Goal: Communication & Community: Answer question/provide support

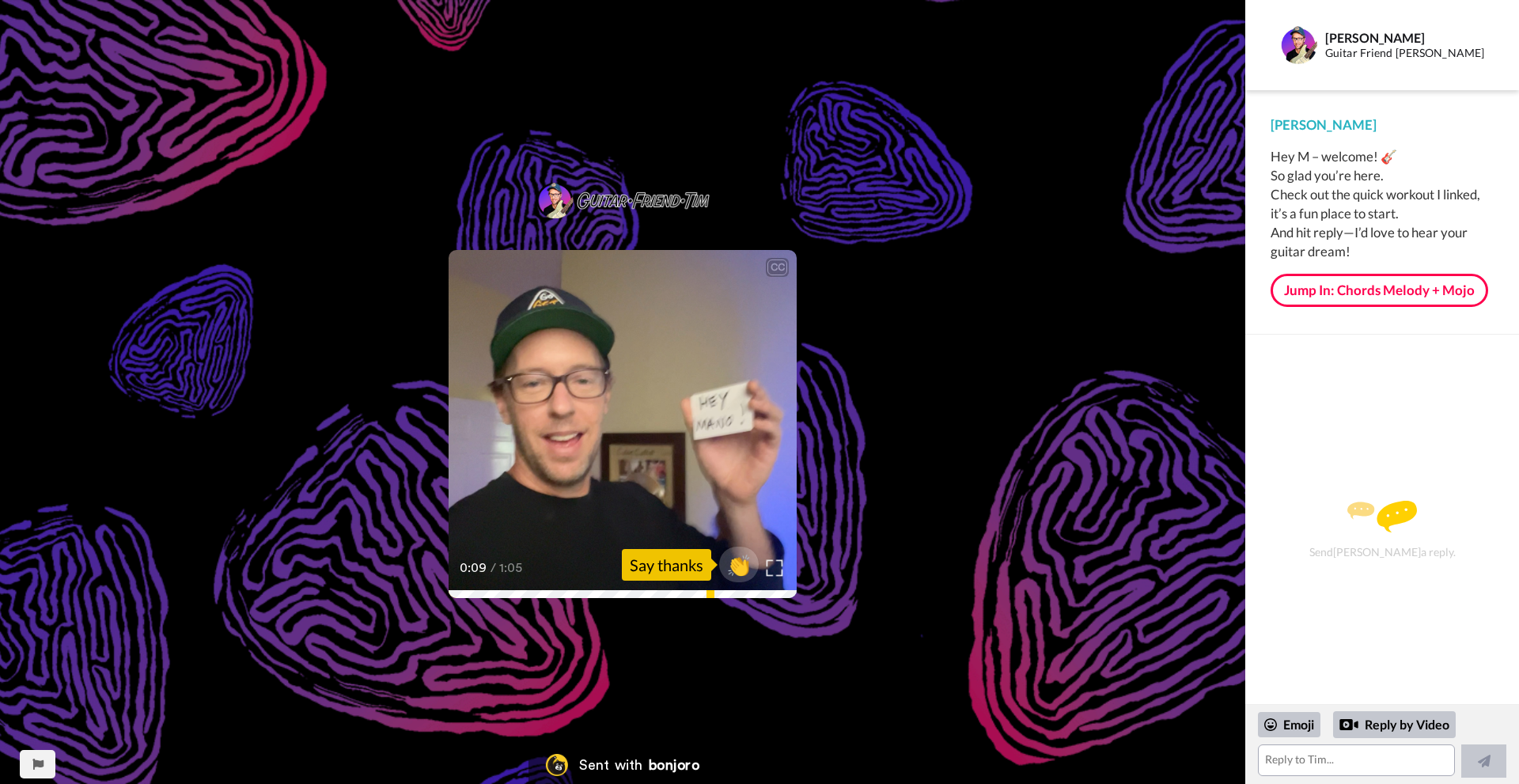
click at [773, 565] on img at bounding box center [775, 568] width 17 height 17
click at [1307, 765] on textarea at bounding box center [1356, 760] width 197 height 32
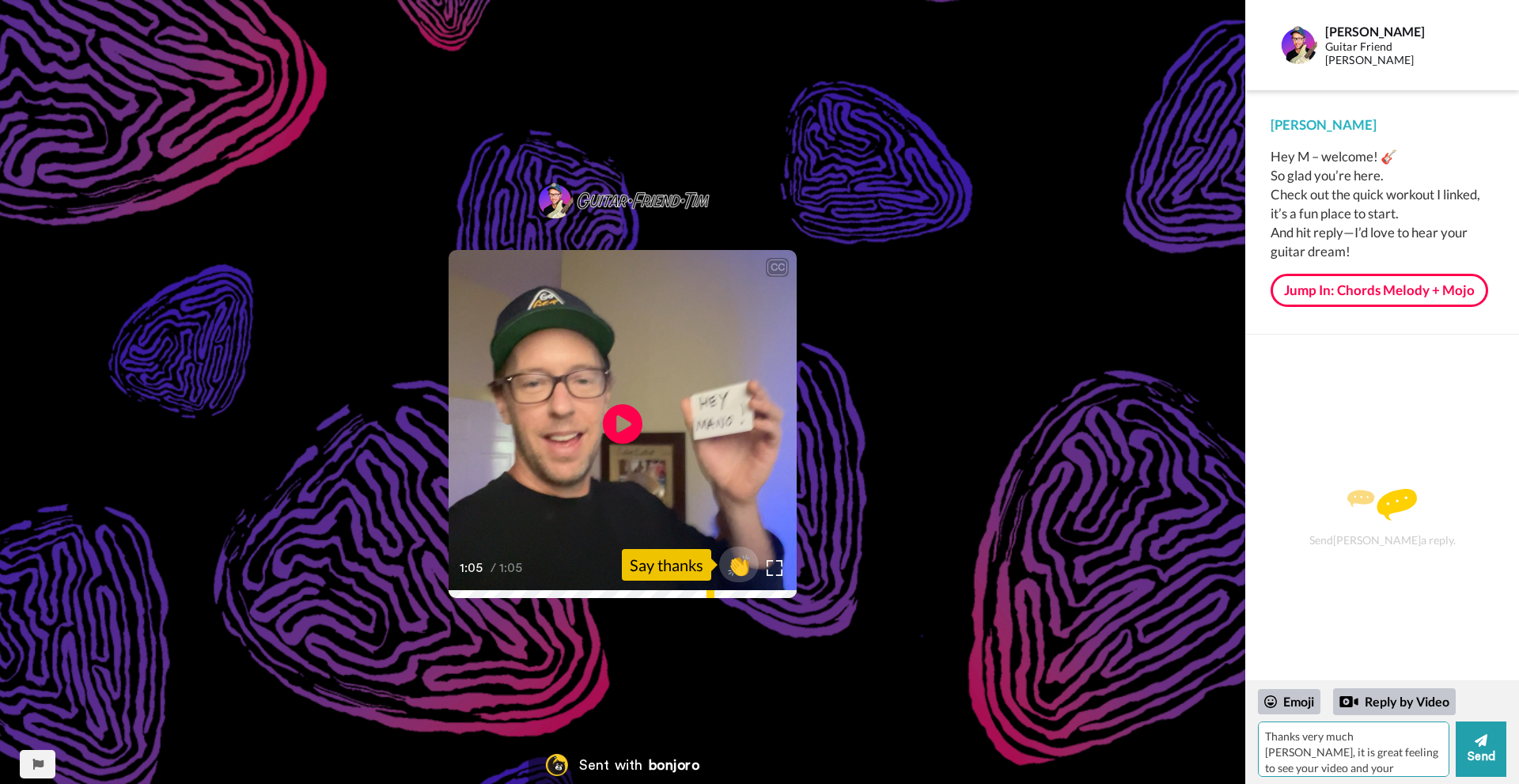
scroll to position [6, 0]
click at [1284, 695] on div "Emoji" at bounding box center [1289, 702] width 62 height 26
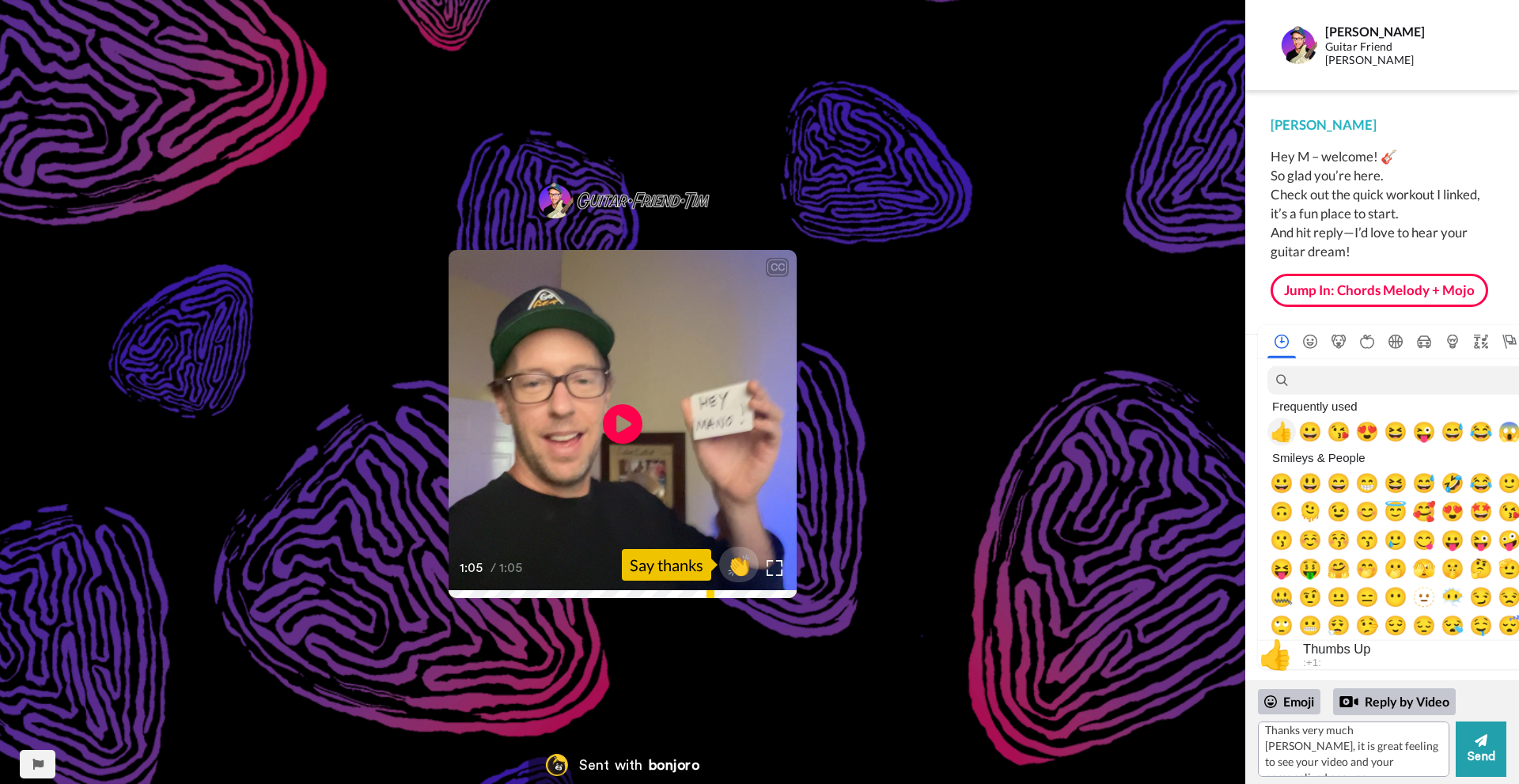
click at [1280, 432] on span "👍" at bounding box center [1282, 432] width 24 height 22
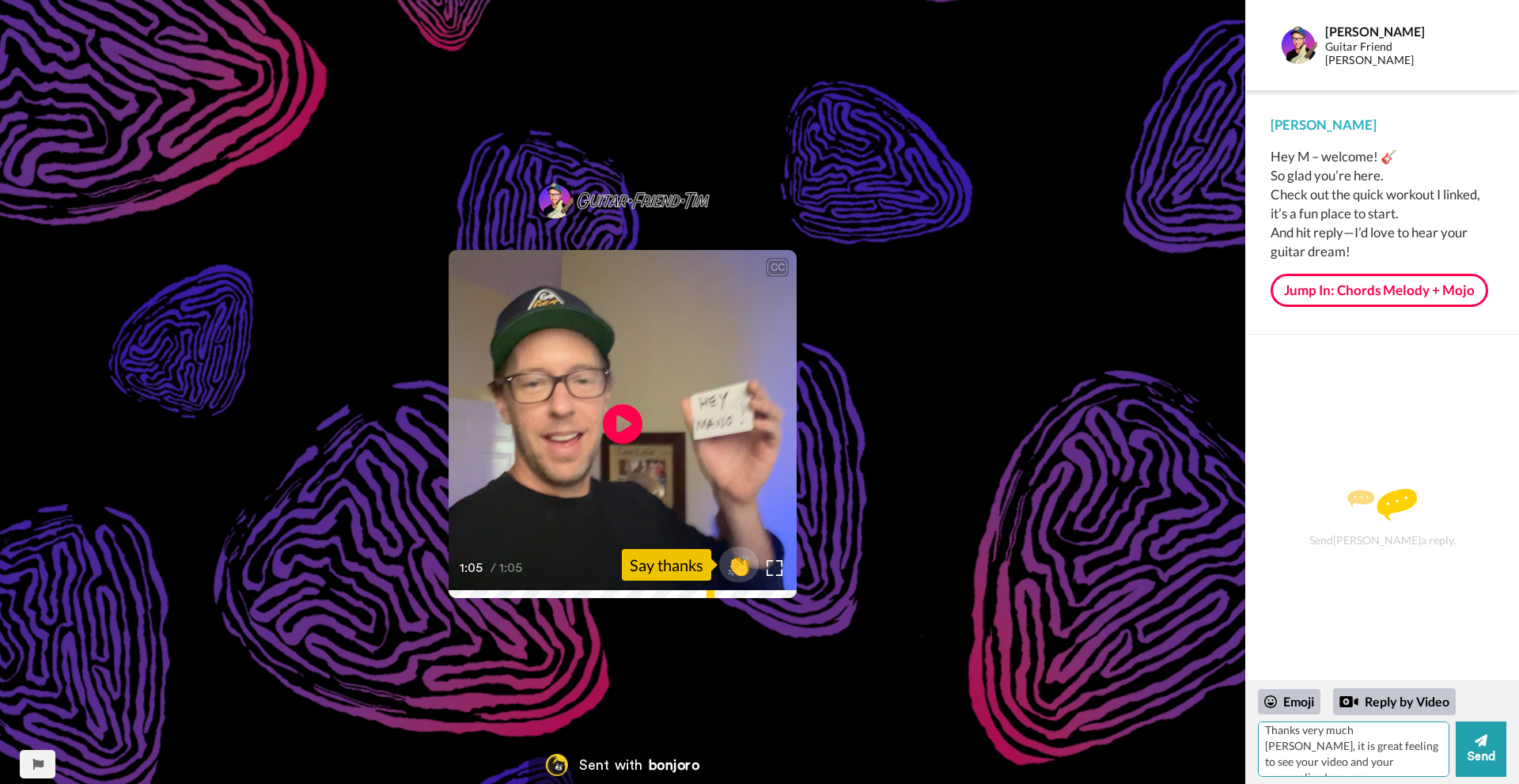
scroll to position [0, 0]
drag, startPoint x: 1422, startPoint y: 730, endPoint x: 1398, endPoint y: 734, distance: 24.3
click at [1398, 734] on textarea "Thanks very much [PERSON_NAME], it is great feeling to see your video and your …" at bounding box center [1353, 748] width 191 height 55
drag, startPoint x: 1409, startPoint y: 762, endPoint x: 1264, endPoint y: 756, distance: 145.1
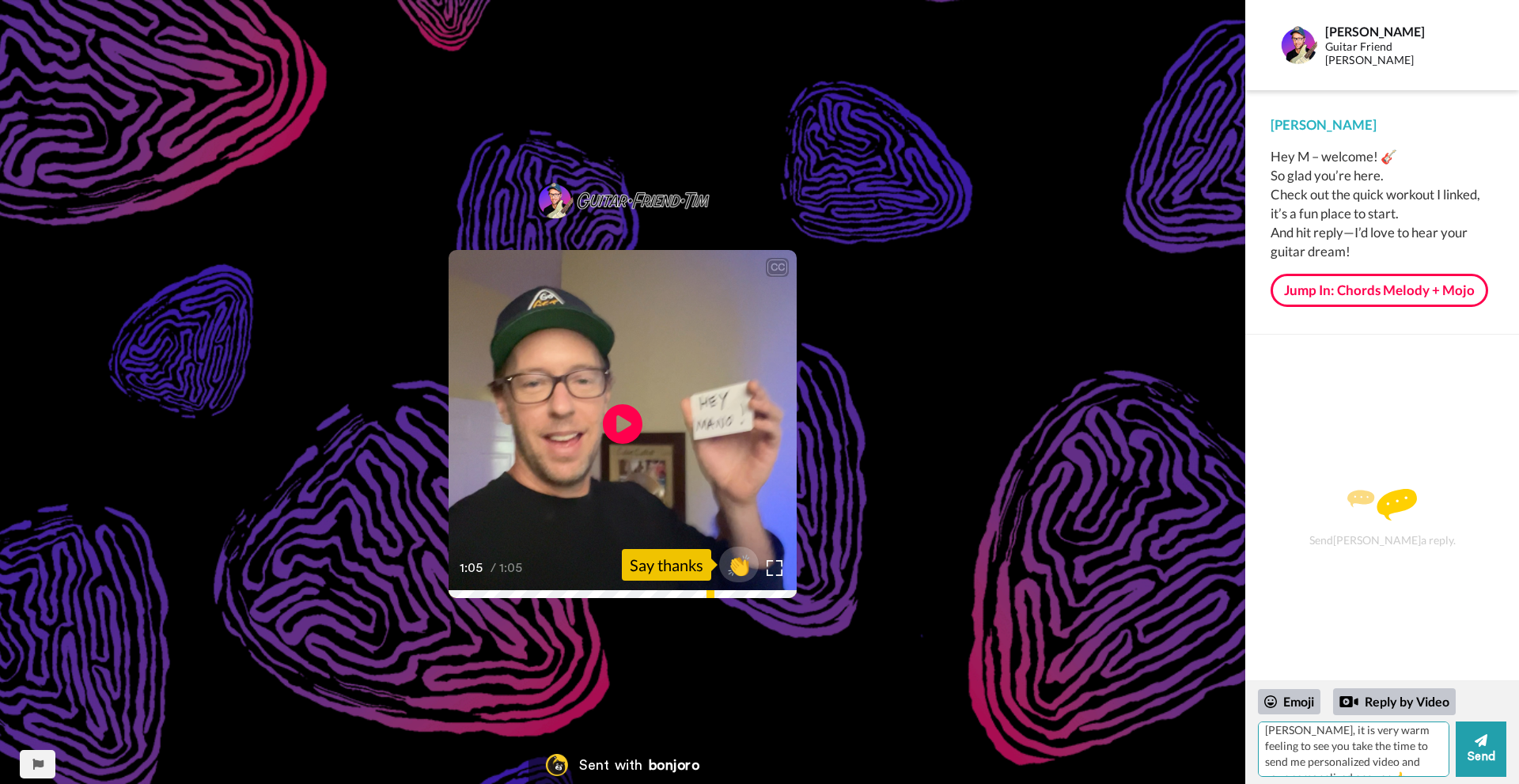
click at [1264, 756] on textarea "Thanks very much [PERSON_NAME], it is very warm feeling to see you take the tim…" at bounding box center [1353, 748] width 191 height 55
click at [1302, 765] on textarea "Thanks very much [PERSON_NAME], it is very warm feeling to see you take the tim…" at bounding box center [1353, 748] width 191 height 55
click at [1335, 755] on textarea "Thanks very much [PERSON_NAME], it is very warm feeling to see you take the tim…" at bounding box center [1353, 748] width 191 height 55
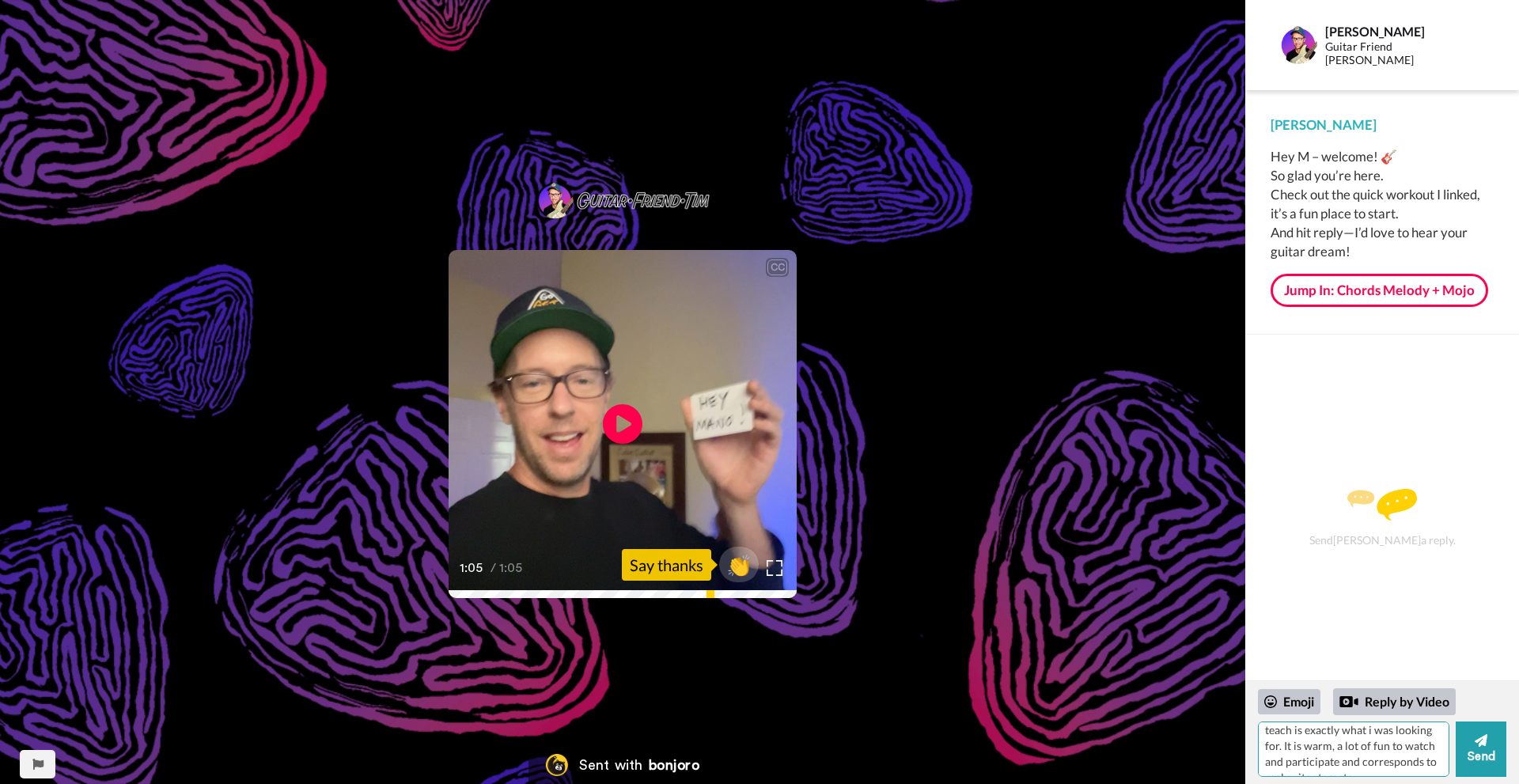
drag, startPoint x: 1262, startPoint y: 760, endPoint x: 1368, endPoint y: 766, distance: 106.2
click at [1368, 766] on textarea "Thanks very much [PERSON_NAME], it is very warm feeling to see you take the tim…" at bounding box center [1353, 748] width 191 height 55
click at [1371, 770] on textarea "Thanks very much [PERSON_NAME], it is very warm feeling to see you take the tim…" at bounding box center [1353, 748] width 191 height 55
drag, startPoint x: 1421, startPoint y: 722, endPoint x: 1425, endPoint y: 694, distance: 28.3
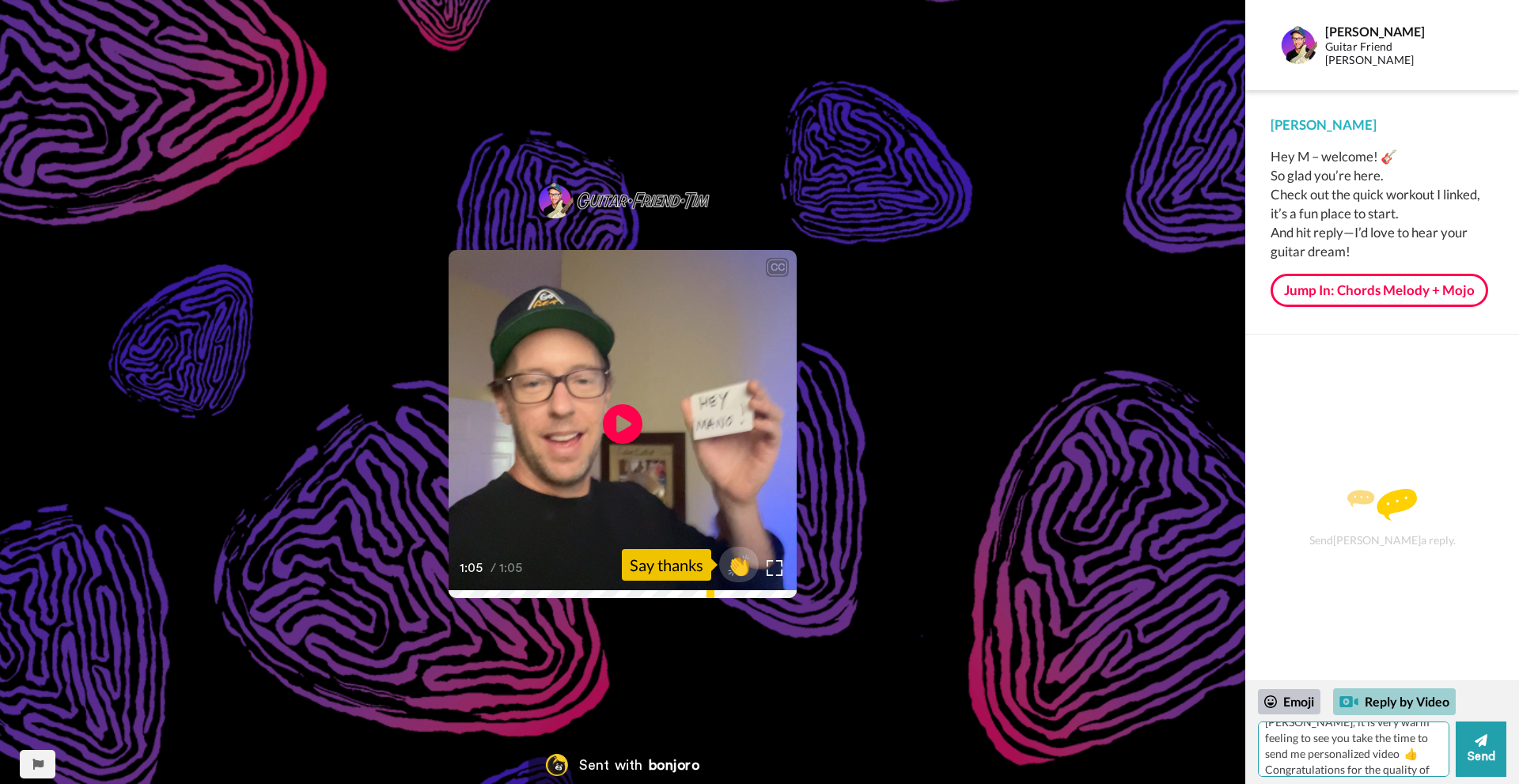
click at [1425, 694] on div "Emoji Reply by Video Thanks very much [PERSON_NAME], it is very warm feeling to…" at bounding box center [1381, 732] width 249 height 89
drag, startPoint x: 1397, startPoint y: 755, endPoint x: 1388, endPoint y: 755, distance: 9.0
click at [1388, 755] on textarea "Thanks very much [PERSON_NAME], it is very warm feeling to see you take the tim…" at bounding box center [1353, 748] width 191 height 55
click at [1410, 772] on textarea "Thanks very much [PERSON_NAME], it is very warm feeling to see you take the tim…" at bounding box center [1353, 748] width 191 height 55
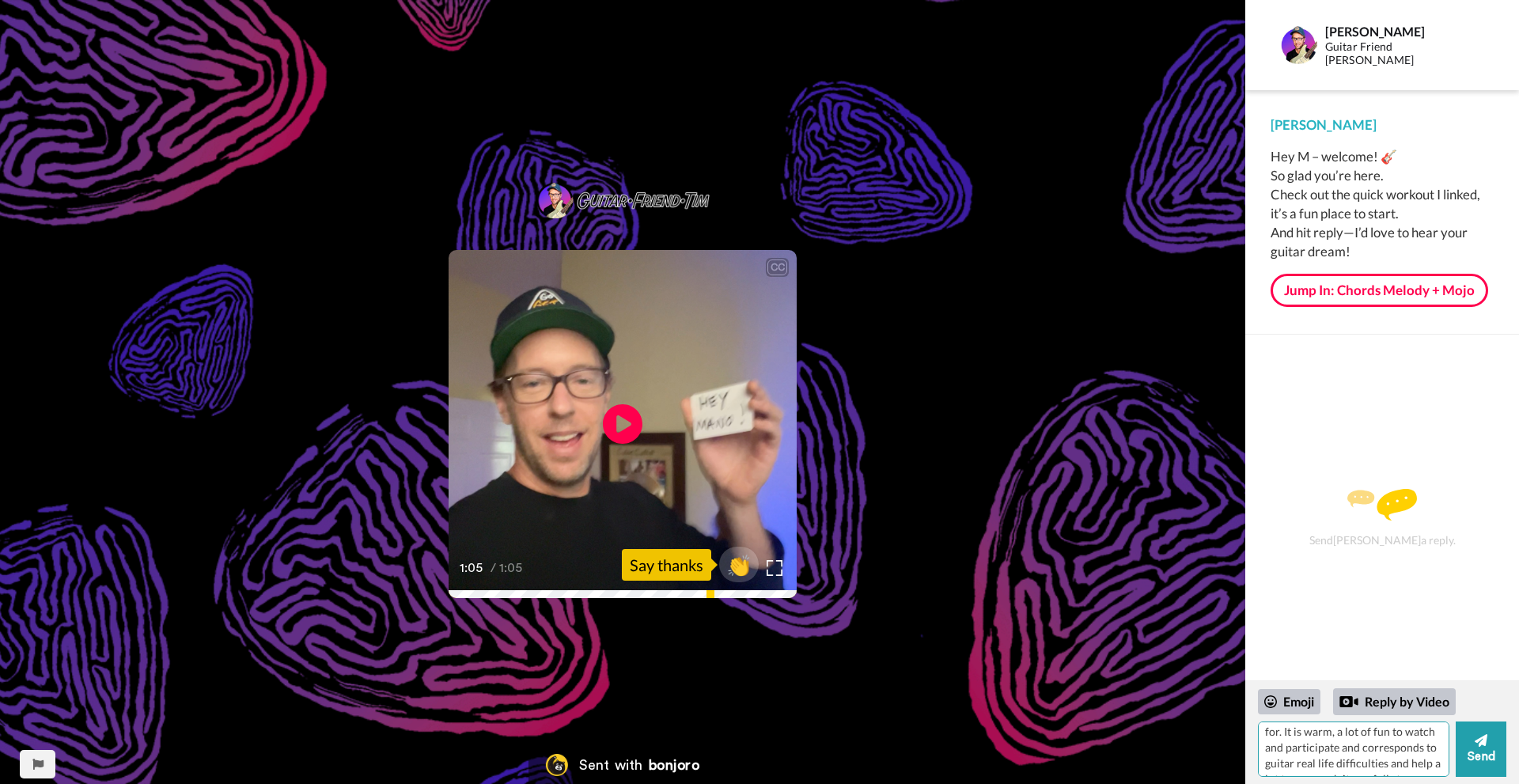
scroll to position [117, 0]
type textarea "Thanks very much [PERSON_NAME], it is very warm feeling to see you take the tim…"
click at [1481, 752] on button "Send" at bounding box center [1481, 748] width 50 height 55
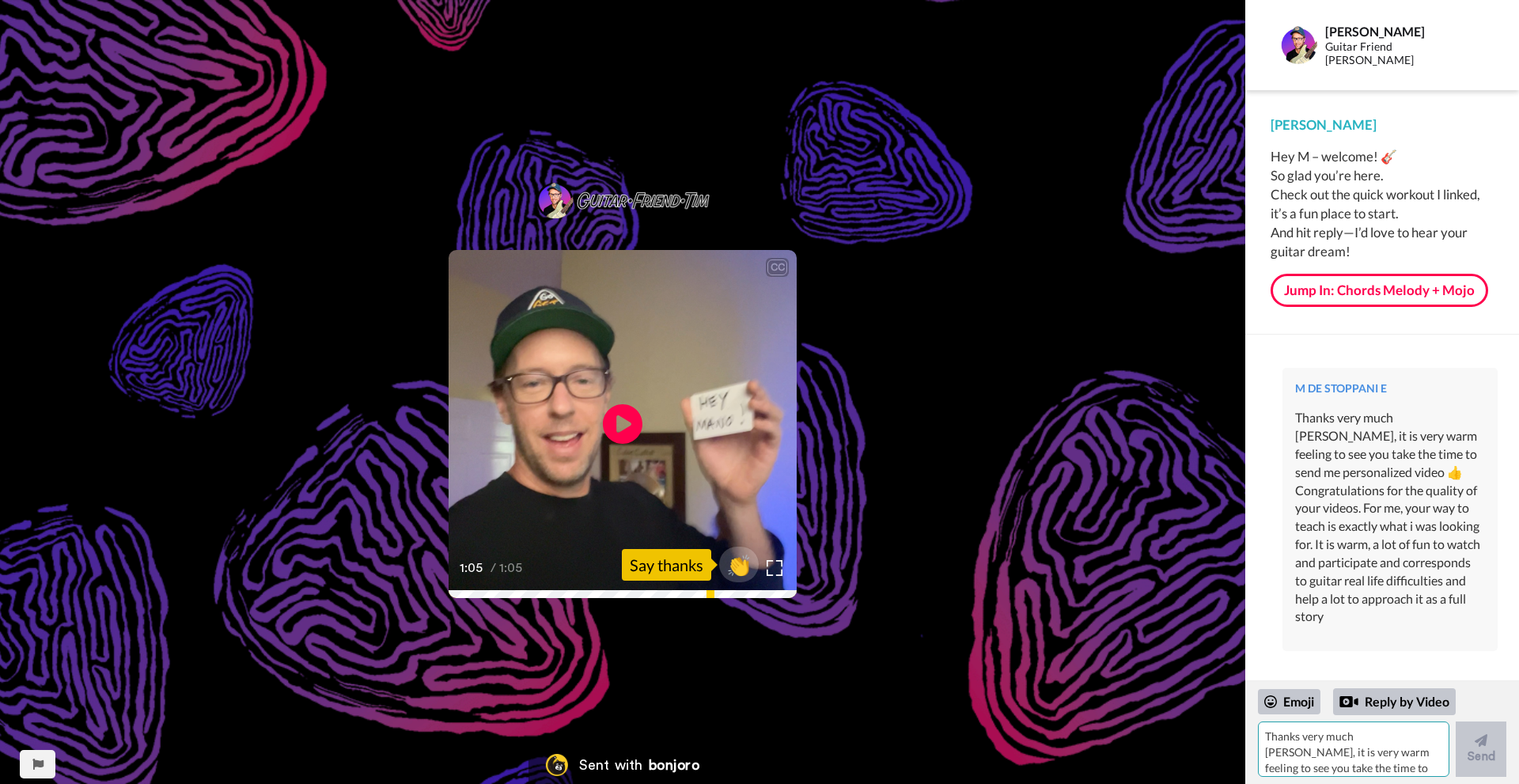
click at [1326, 738] on textarea "Thanks very much [PERSON_NAME], it is very warm feeling to see you take the tim…" at bounding box center [1353, 748] width 191 height 55
type textarea "o"
type textarea "i"
type textarea "I"
type textarea "F"
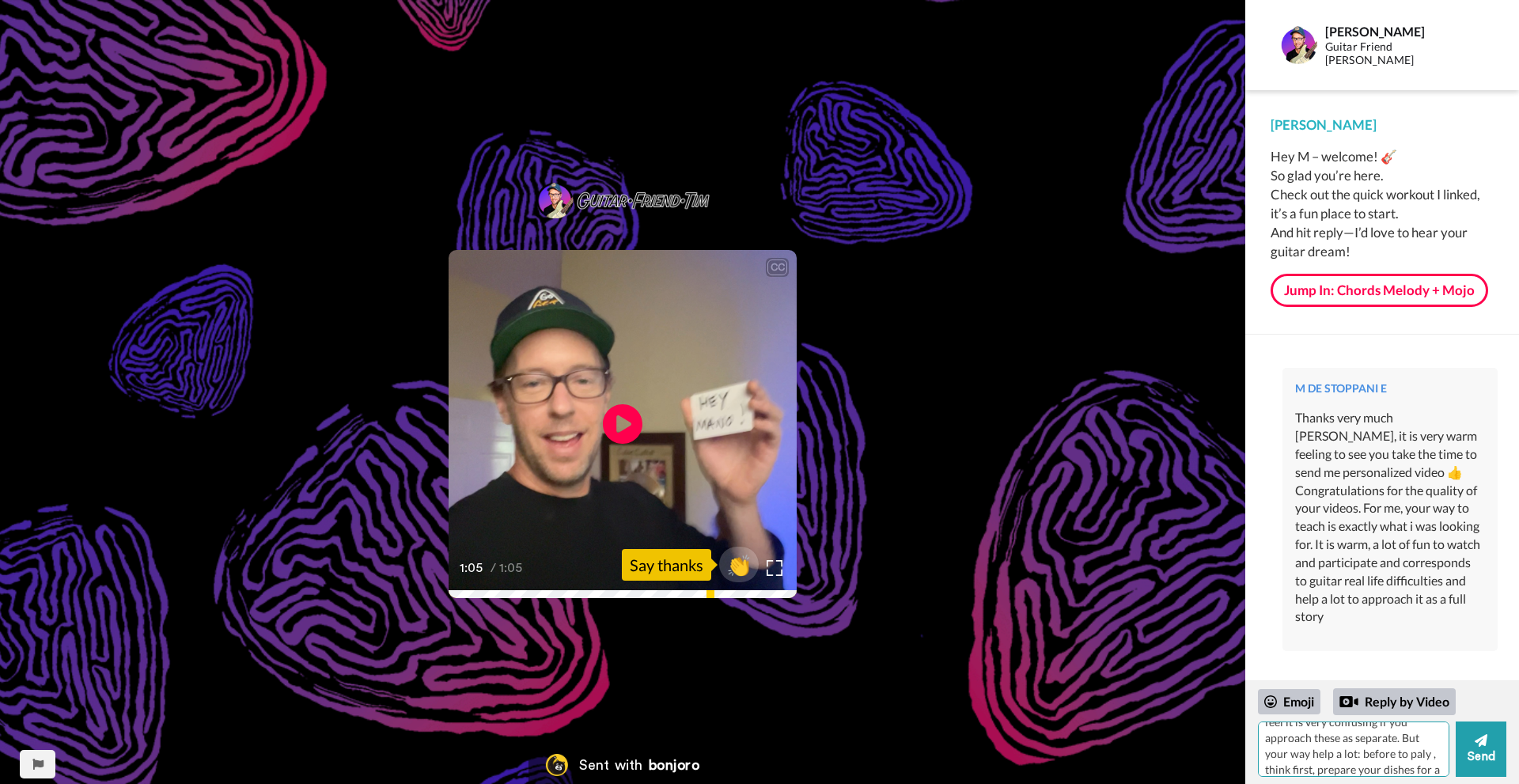
scroll to position [94, 0]
click at [1278, 754] on textarea "My target is simple: share fun with family with good rythms, get clues for how …" at bounding box center [1353, 748] width 191 height 55
click at [1376, 770] on textarea "My target is simple: share fun with family with good rythms, get clues for how …" at bounding box center [1353, 748] width 191 height 55
type textarea "My target is simple: share fun with family with good rythms, get clues for how …"
click at [1279, 702] on div "Emoji" at bounding box center [1289, 702] width 62 height 26
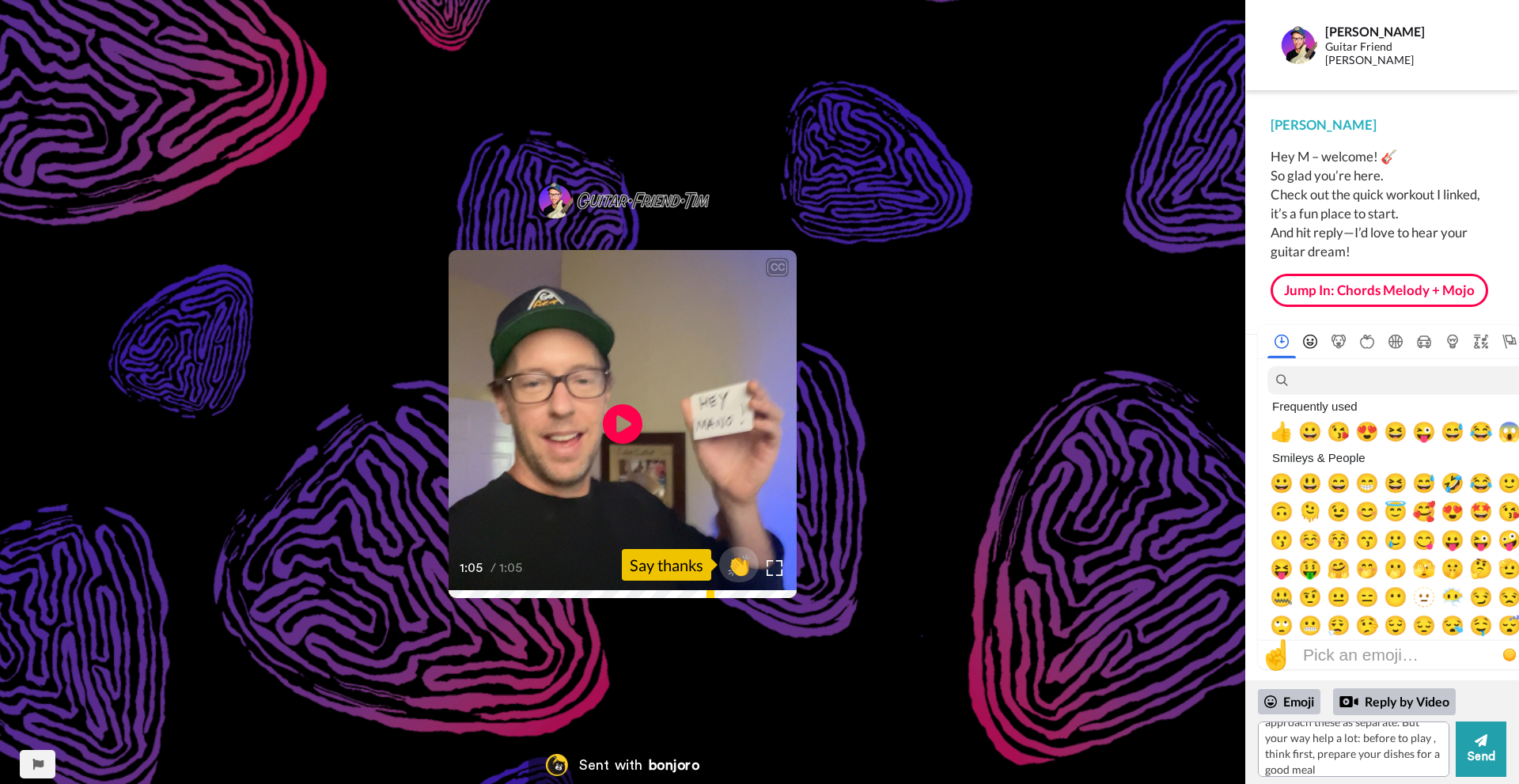
click at [1310, 340] on icon "Smileys & People" at bounding box center [1310, 342] width 14 height 14
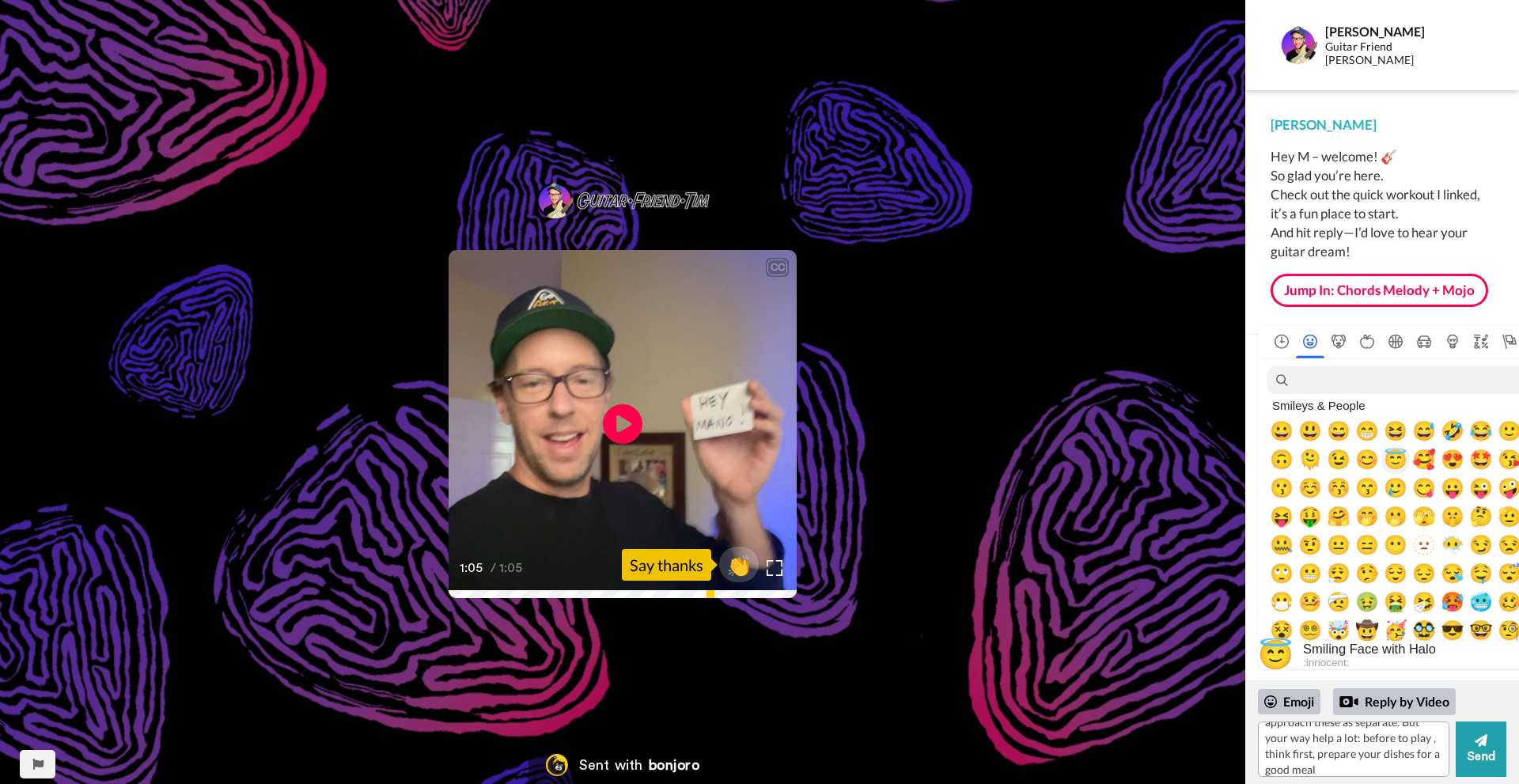
click at [1398, 460] on span "😇" at bounding box center [1396, 460] width 24 height 22
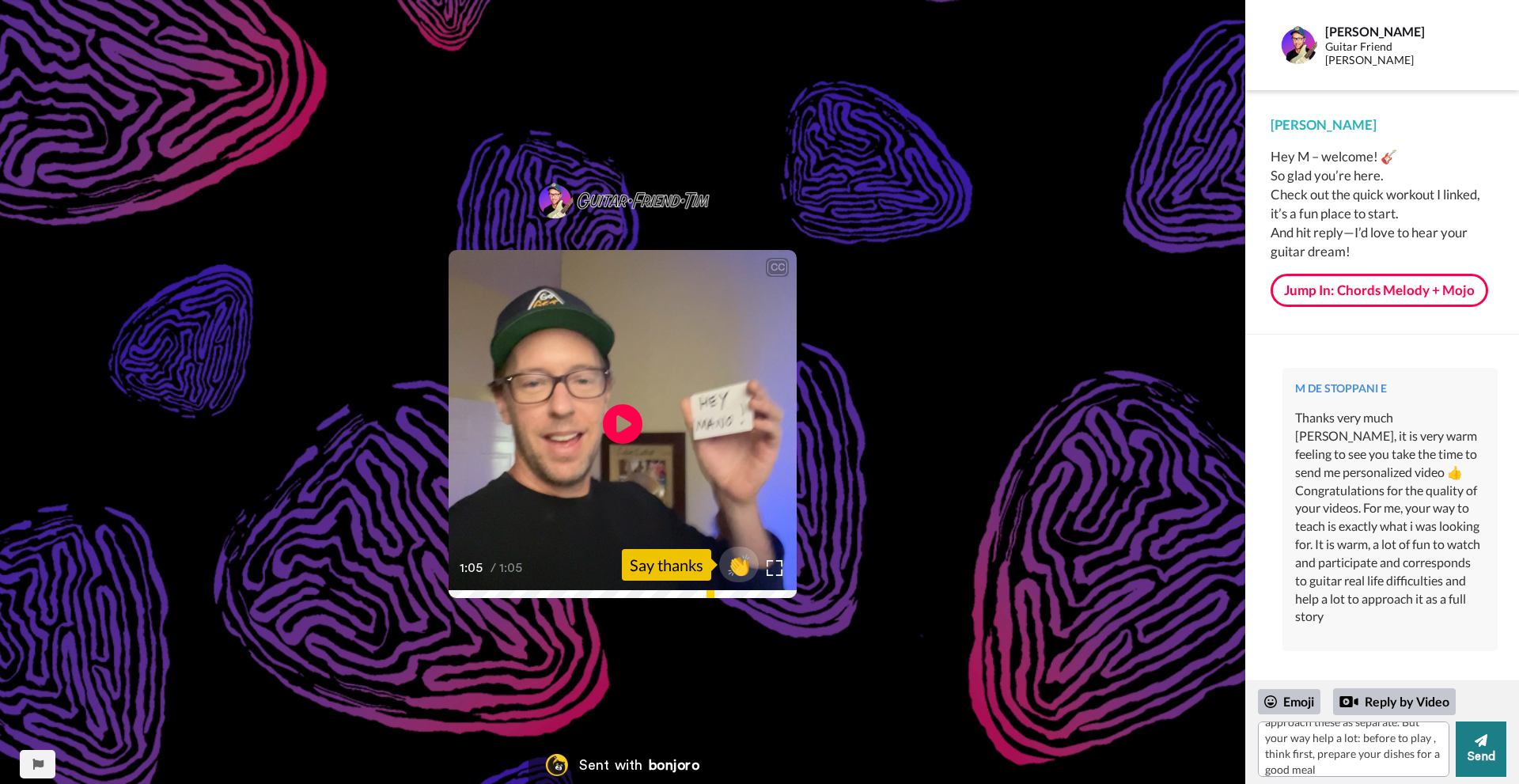
click at [1480, 738] on icon at bounding box center [1481, 740] width 13 height 13
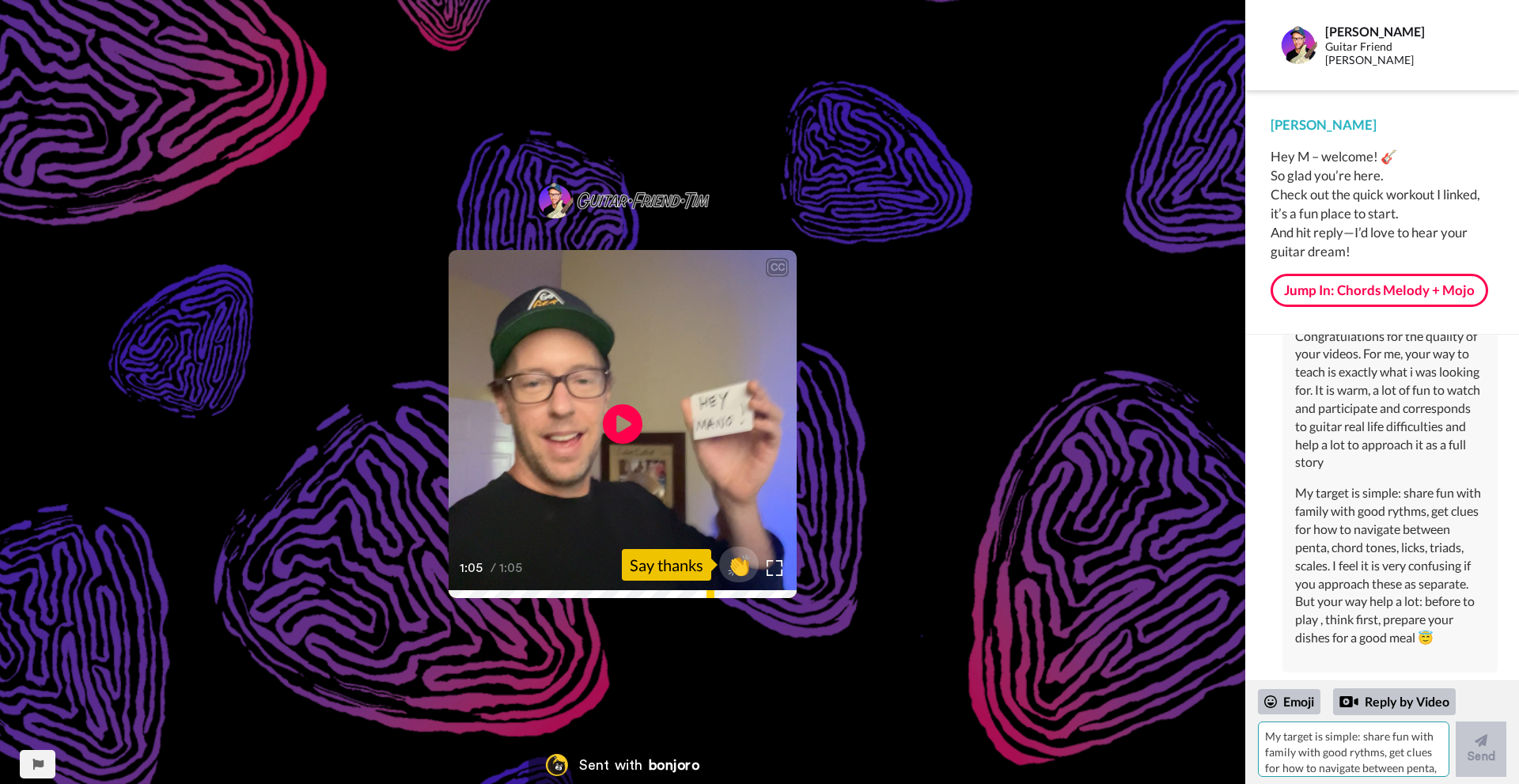
click at [1318, 746] on textarea "My target is simple: share fun with family with good rythms, get clues for how …" at bounding box center [1353, 748] width 191 height 55
type textarea "i"
click at [1432, 737] on textarea "my dream is to play solos similar to sympathy for the devil by" at bounding box center [1353, 748] width 191 height 55
drag, startPoint x: 1326, startPoint y: 770, endPoint x: 1309, endPoint y: 766, distance: 17.5
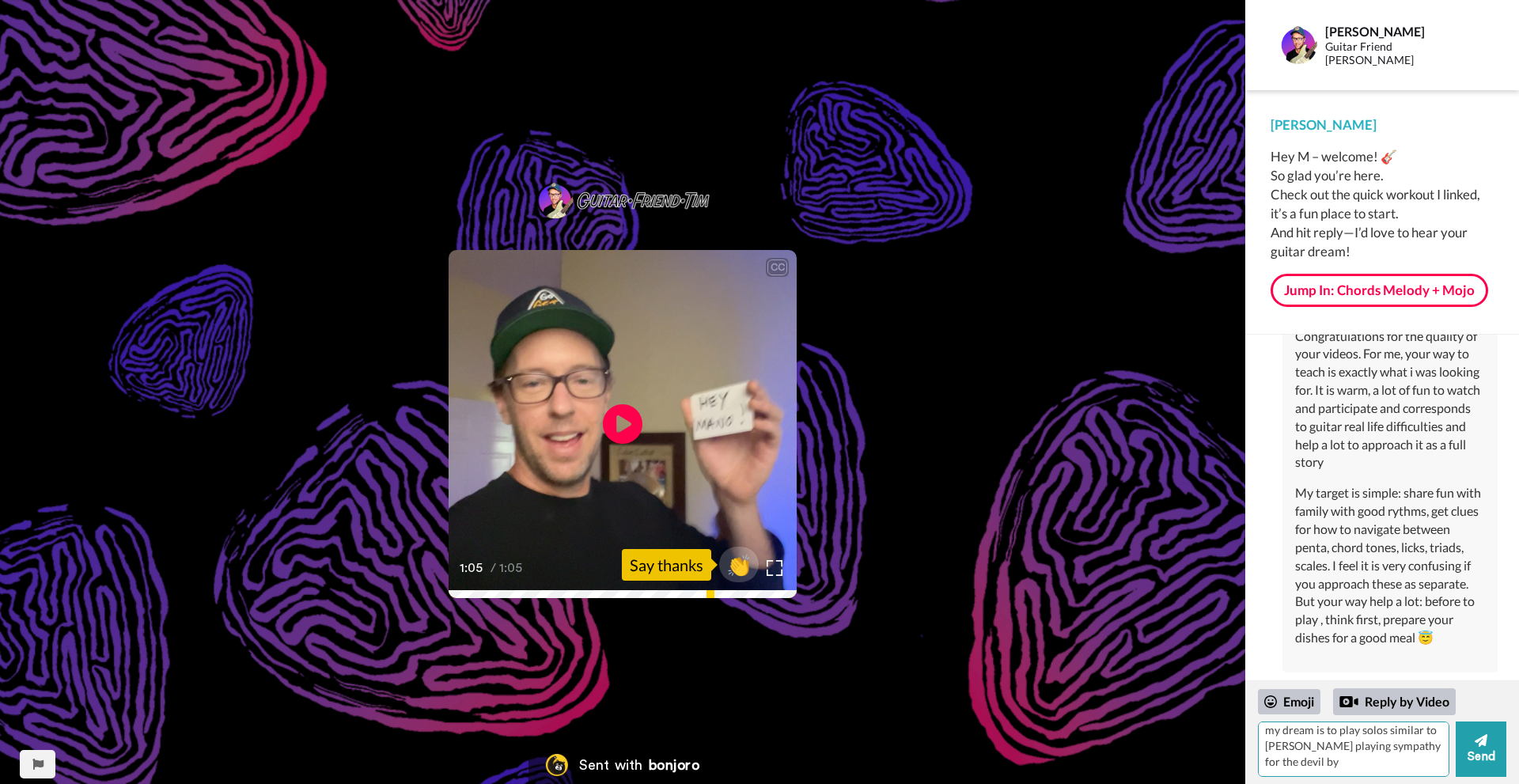
click at [1309, 766] on textarea "my dream is to play solos similar to [PERSON_NAME] playing sympathy for the dev…" at bounding box center [1353, 748] width 191 height 55
paste textarea "[URL][DOMAIN_NAME]"
click at [1312, 757] on textarea "my dream is to play solos similar to [PERSON_NAME] playing sympathy for the dev…" at bounding box center [1353, 748] width 191 height 55
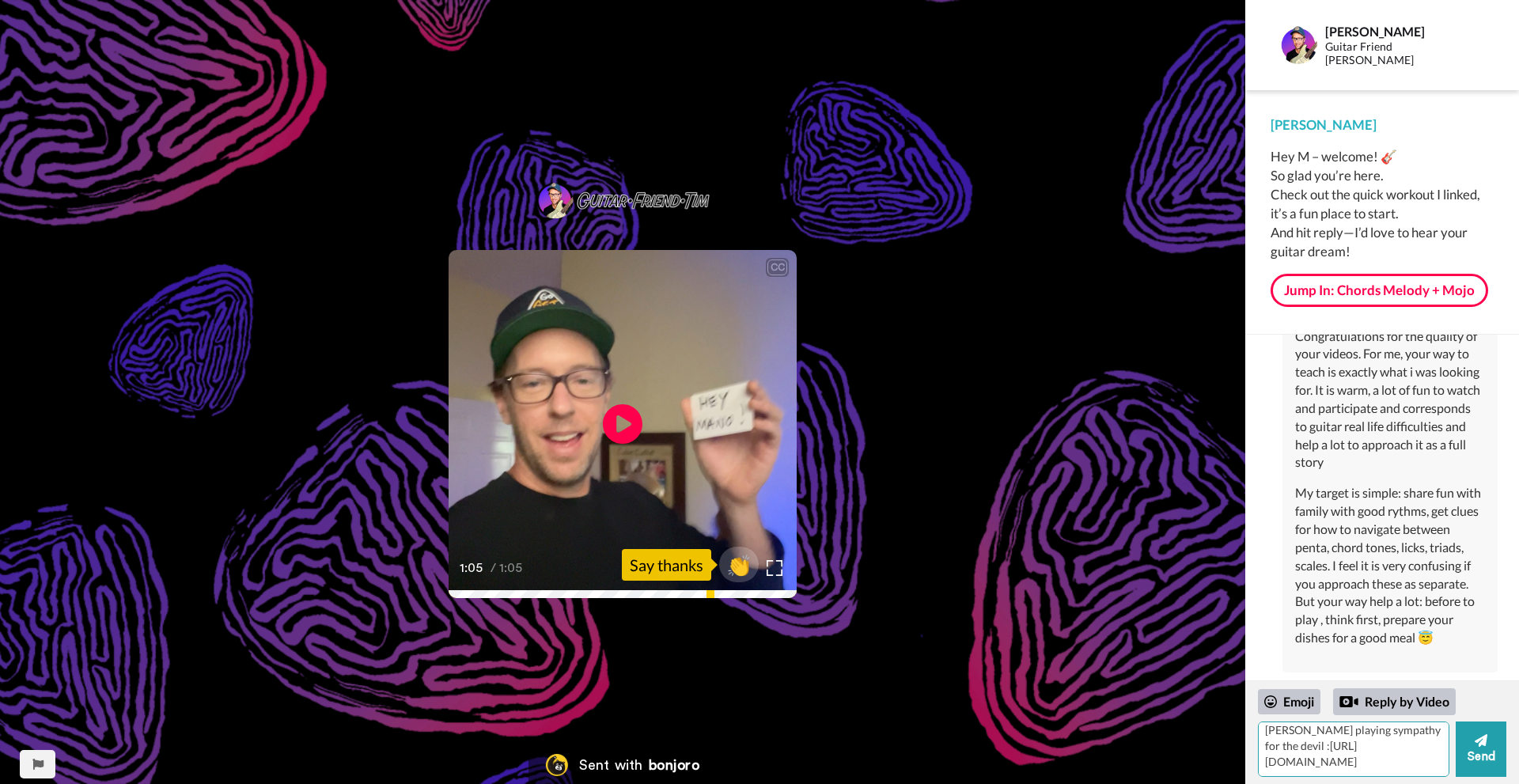
click at [1401, 761] on textarea "my dream is to play solos similar to [PERSON_NAME] playing sympathy for the dev…" at bounding box center [1353, 748] width 191 height 55
click at [1392, 730] on textarea "my dream is to play solos similar to [PERSON_NAME] playing sympathy for the dev…" at bounding box center [1353, 748] width 191 height 55
click at [1343, 746] on textarea "my dream is to play solos similar to [PERSON_NAME] playing sympathy for the dev…" at bounding box center [1353, 748] width 191 height 55
click at [1344, 749] on textarea "my dream is to play solos similar to [PERSON_NAME] playing sympathy for the dev…" at bounding box center [1353, 748] width 191 height 55
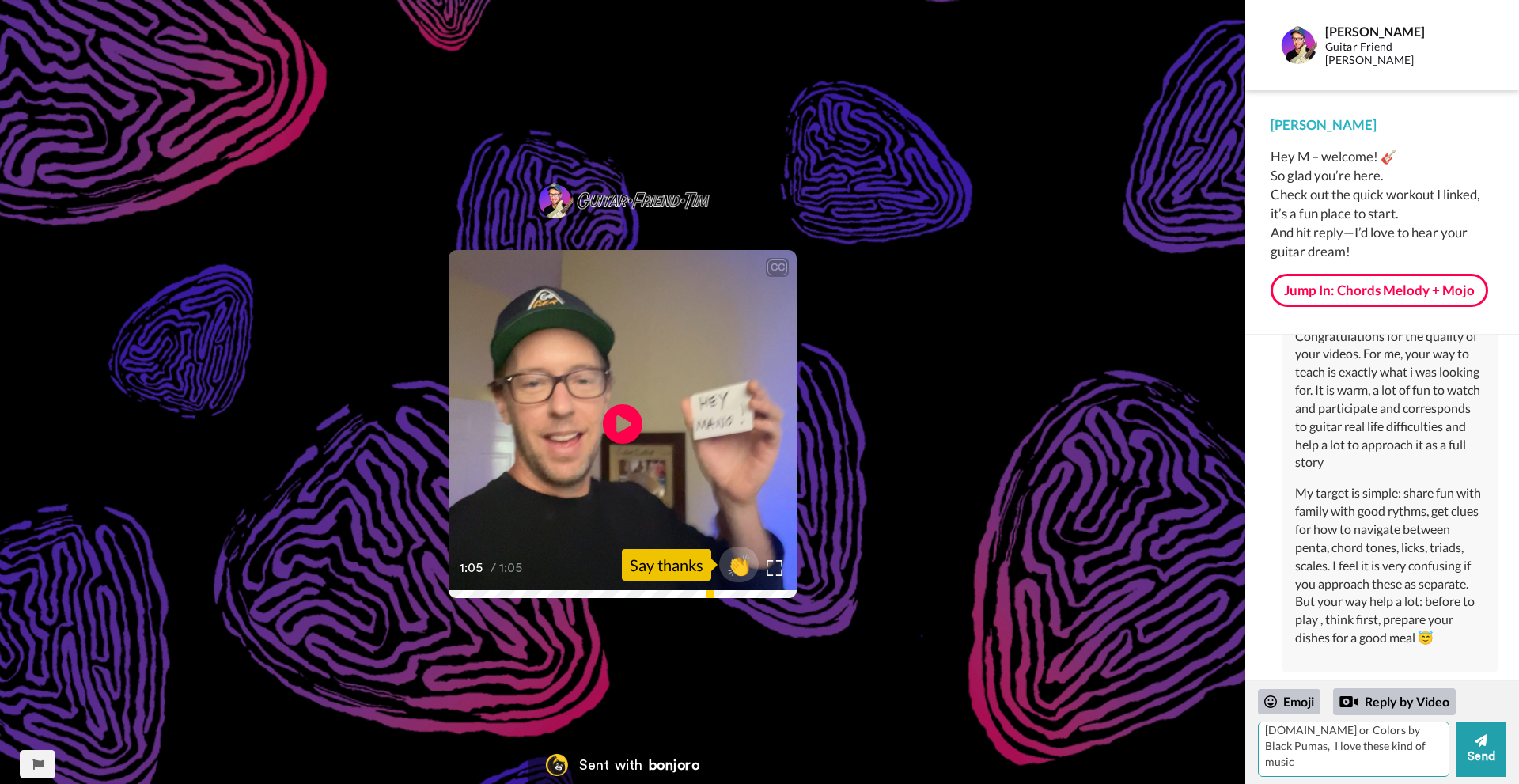
paste textarea "[URL][DOMAIN_NAME]"
type textarea "my dream is to play solos similar to [PERSON_NAME] playing sympathy for the dev…"
click at [1481, 746] on icon at bounding box center [1481, 740] width 13 height 16
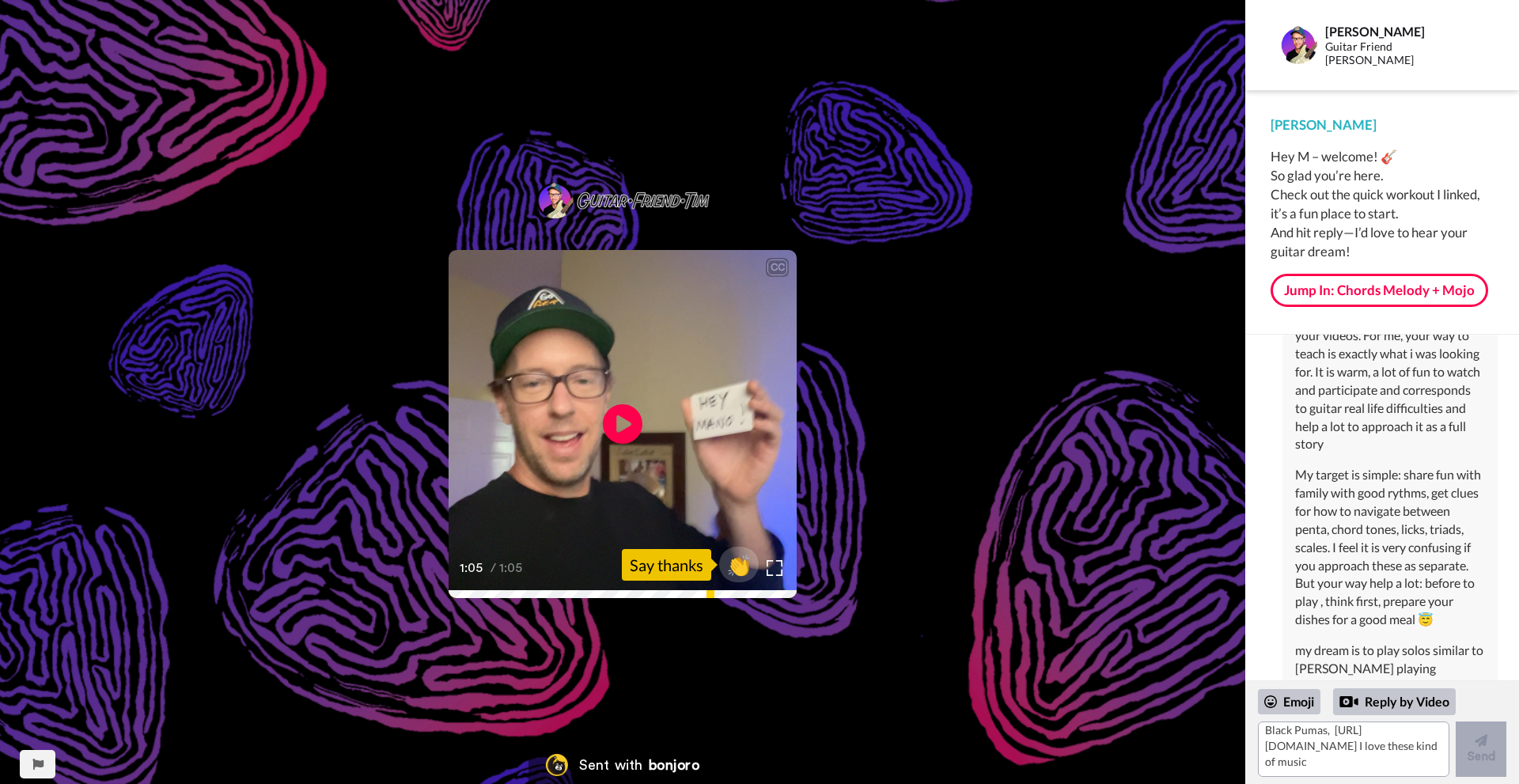
scroll to position [0, 0]
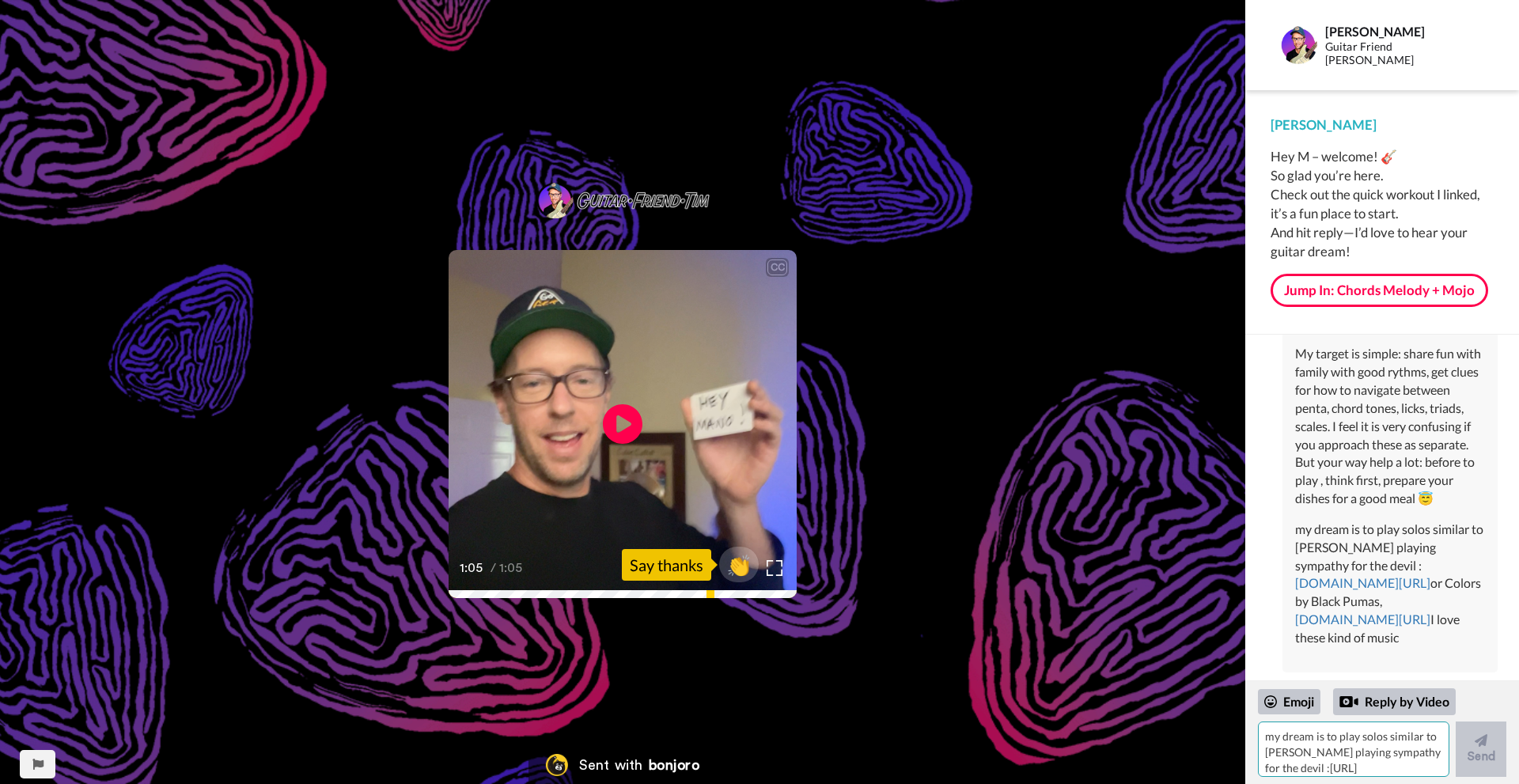
click at [1298, 744] on textarea "my dream is to play solos similar to [PERSON_NAME] playing sympathy for the dev…" at bounding box center [1353, 748] width 191 height 55
type textarea "i"
type textarea "I have a nice family home in [GEOGRAPHIC_DATA], good friends, if one day you pa…"
click at [1484, 748] on button "Send" at bounding box center [1481, 748] width 50 height 55
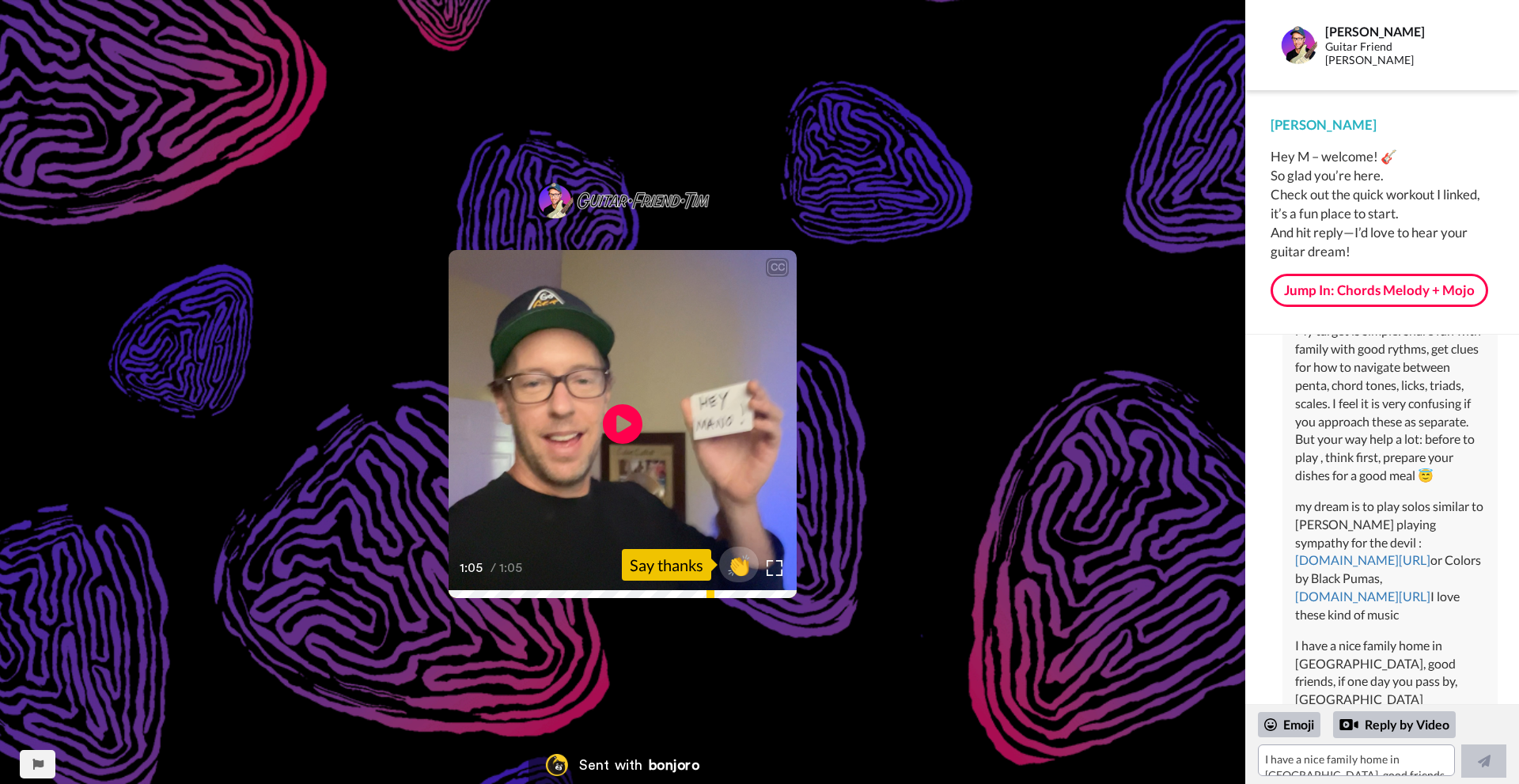
scroll to position [391, 0]
